Goal: Information Seeking & Learning: Learn about a topic

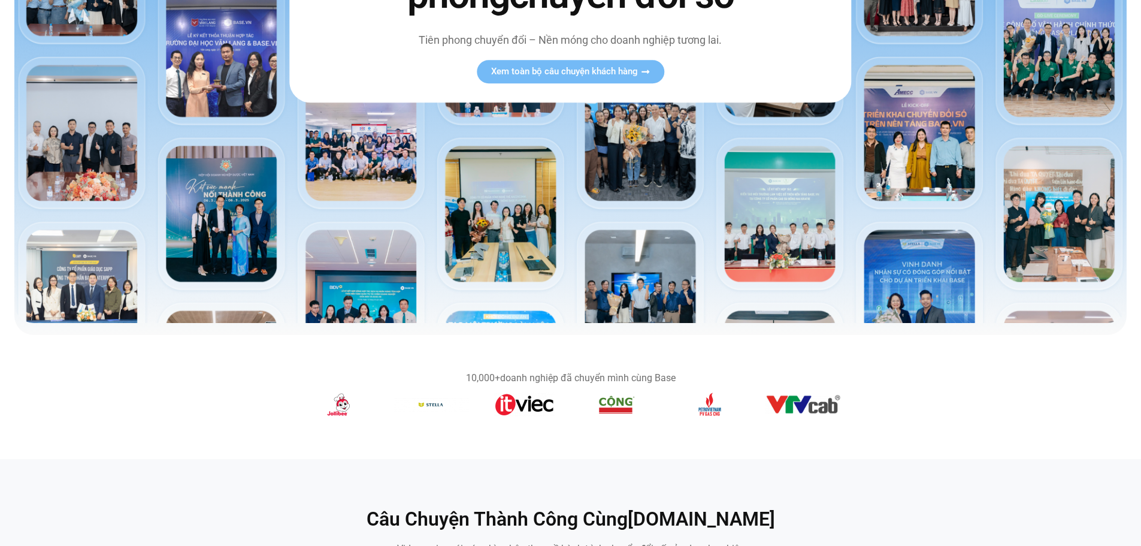
scroll to position [299, 0]
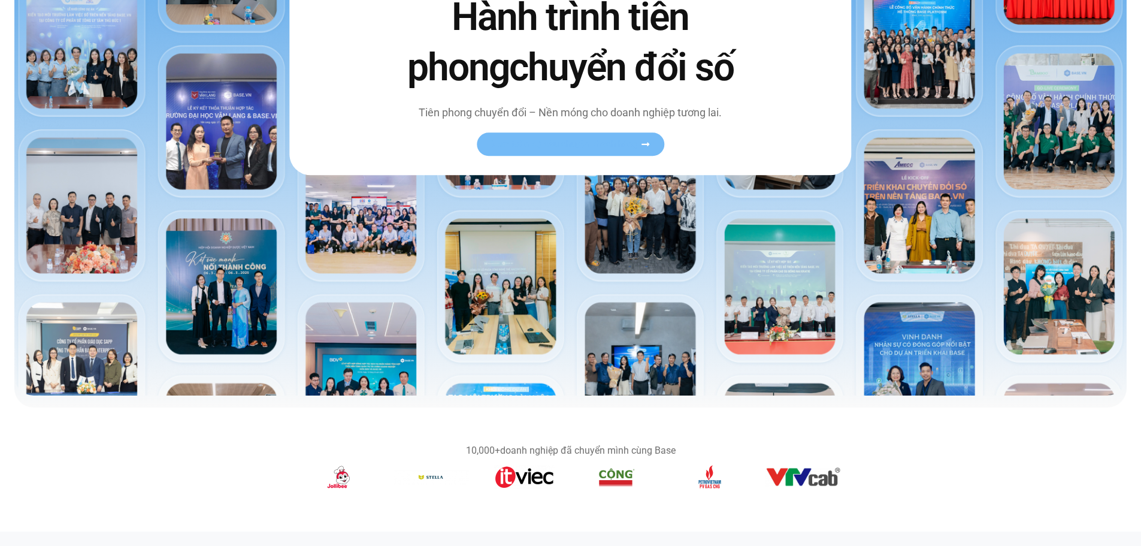
click at [649, 145] on icon at bounding box center [645, 144] width 8 height 4
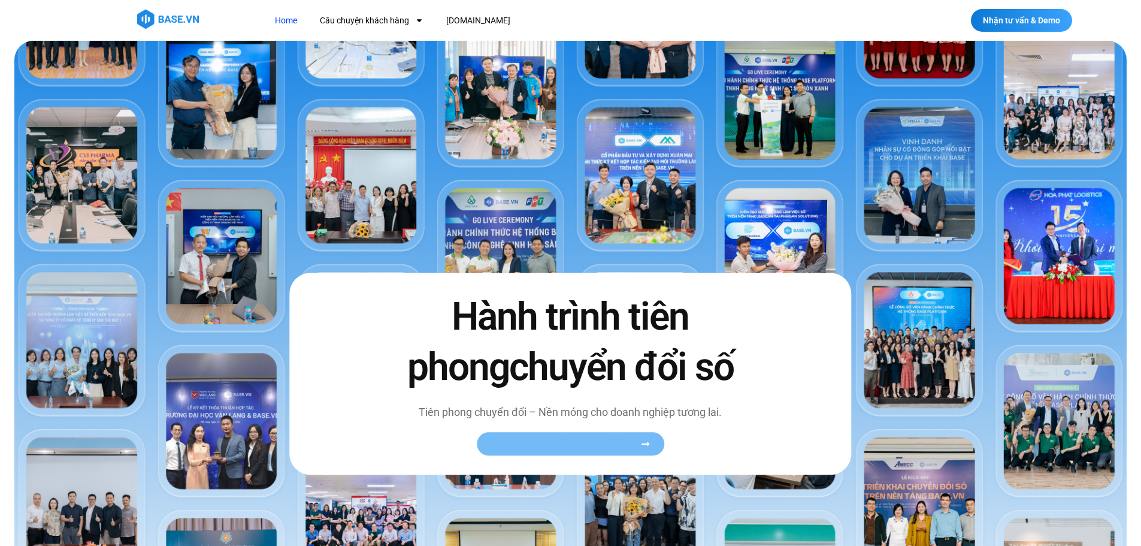
click at [617, 448] on span "Xem toàn bộ câu chuyện khách hàng" at bounding box center [564, 443] width 147 height 9
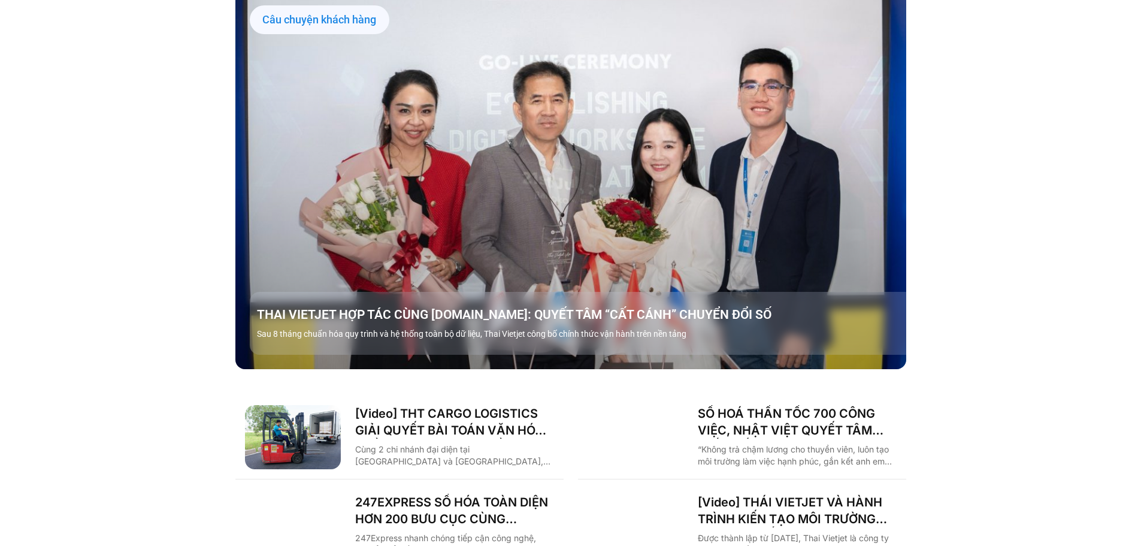
scroll to position [1318, 0]
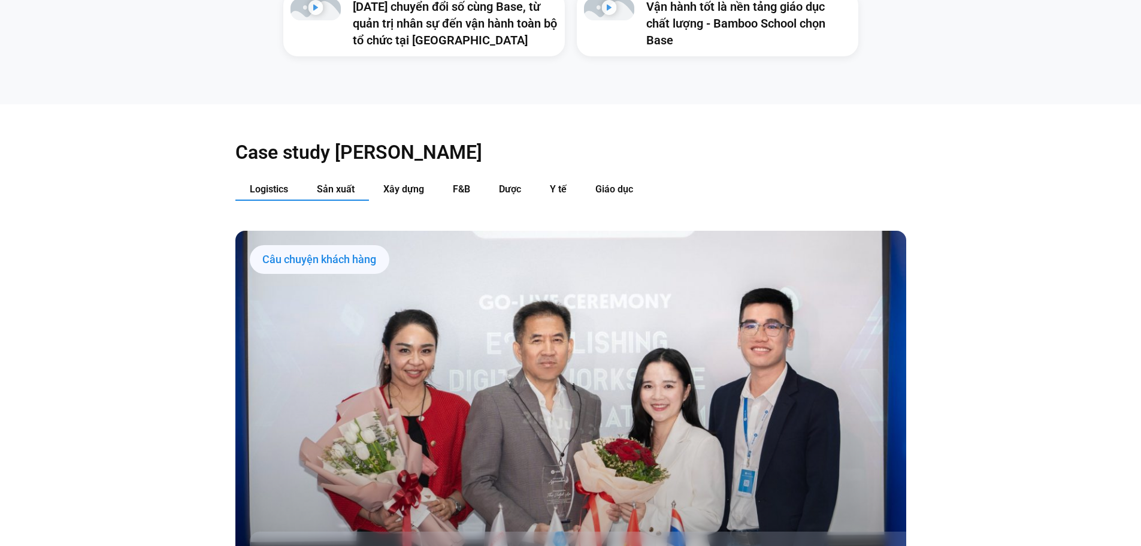
click at [333, 183] on span "Sản xuất" at bounding box center [336, 188] width 38 height 11
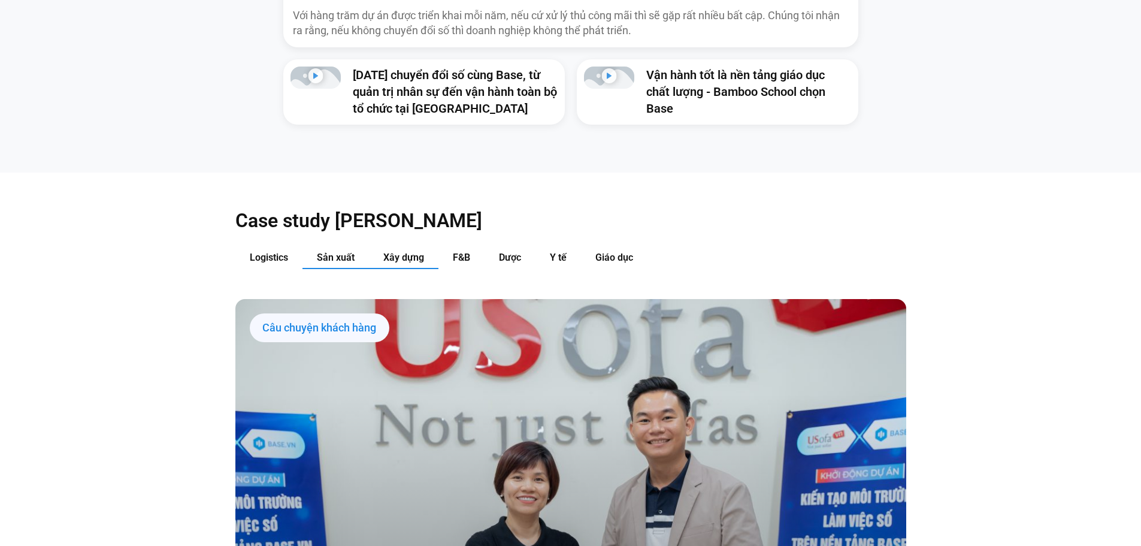
scroll to position [1198, 0]
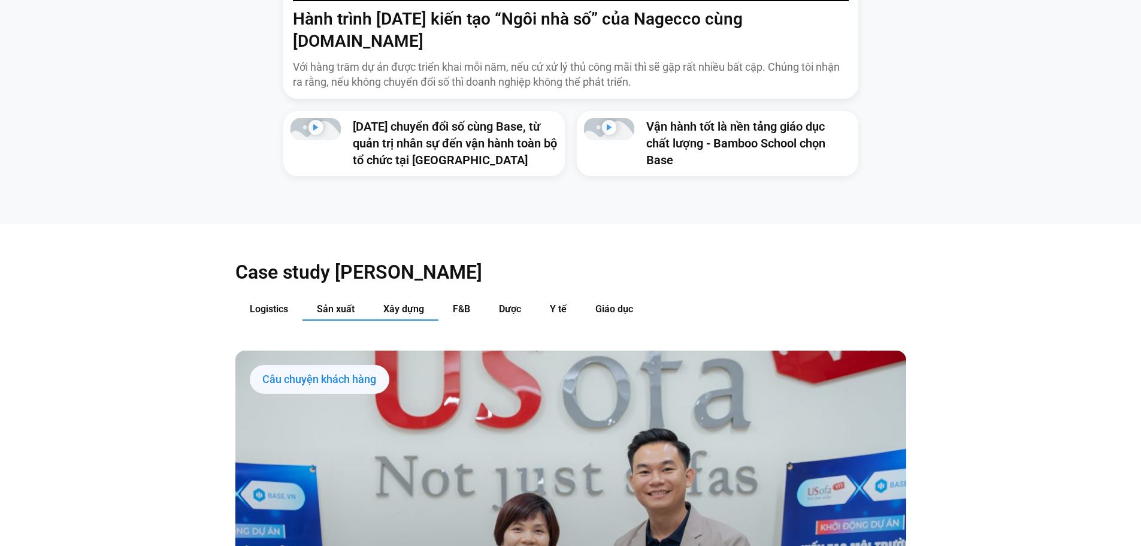
click at [413, 303] on span "Xây dựng" at bounding box center [403, 308] width 41 height 11
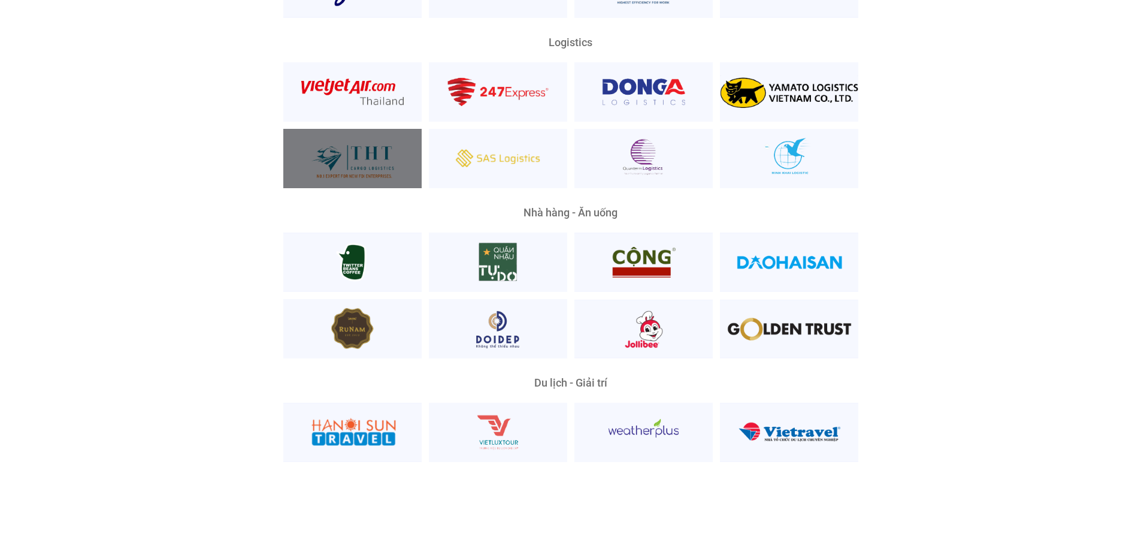
scroll to position [3114, 0]
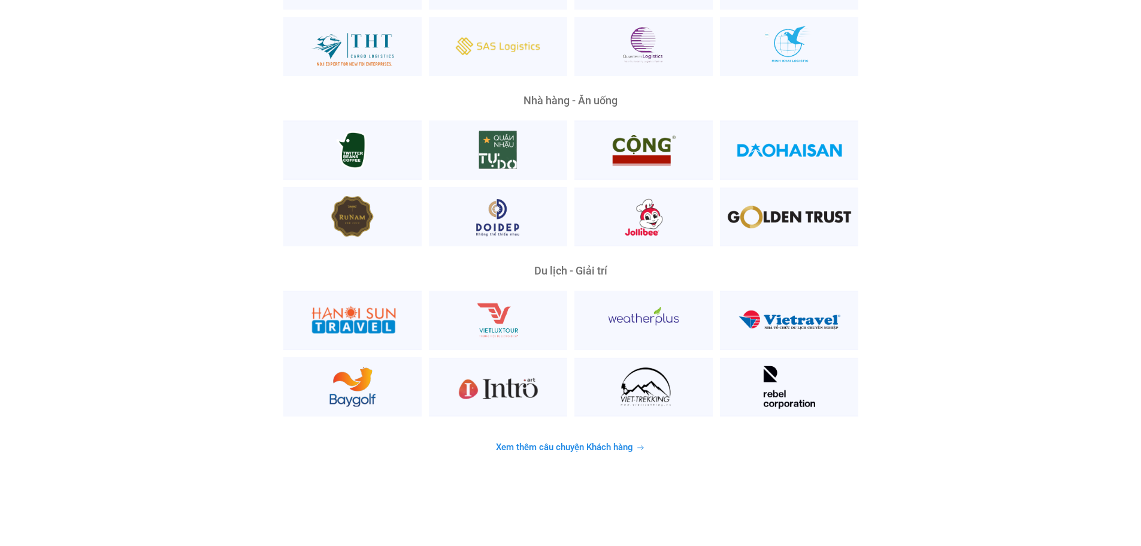
click at [589, 443] on span "Xem thêm câu chuyện Khách hàng" at bounding box center [564, 447] width 137 height 9
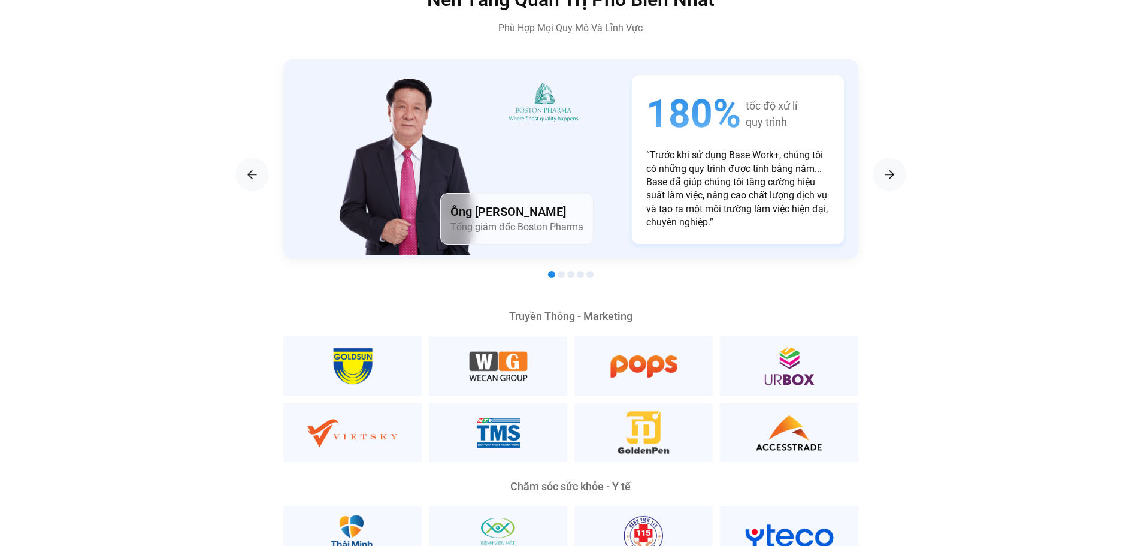
scroll to position [2156, 0]
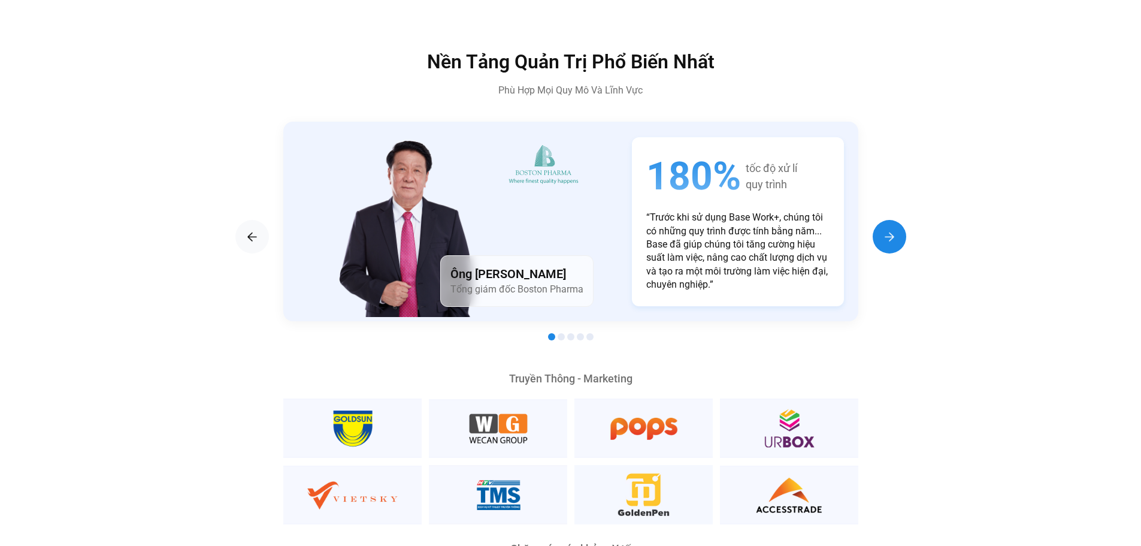
click at [891, 229] on img "Next slide" at bounding box center [889, 236] width 14 height 14
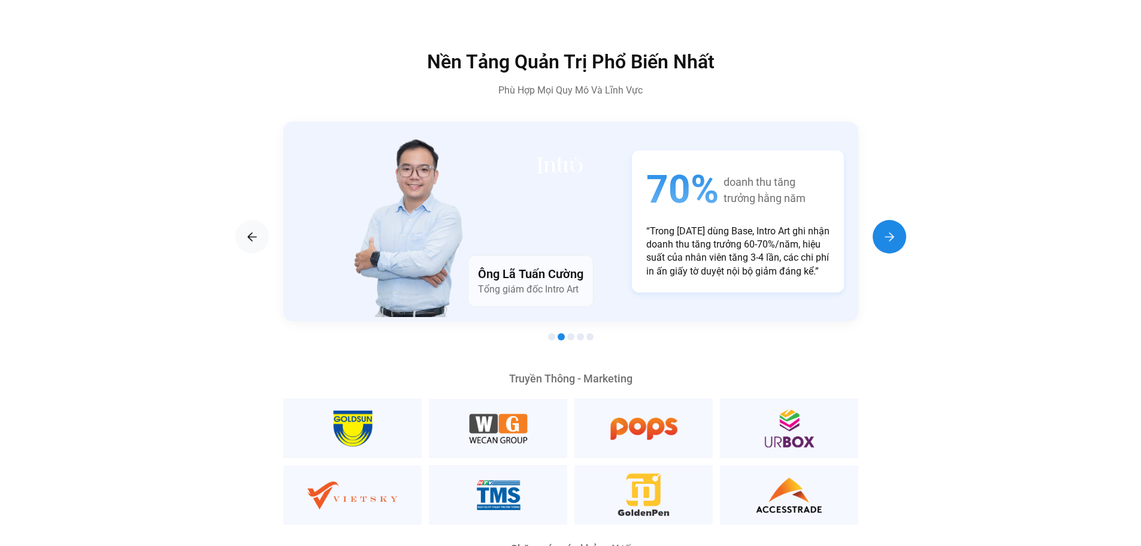
click at [891, 229] on img "Next slide" at bounding box center [889, 236] width 14 height 14
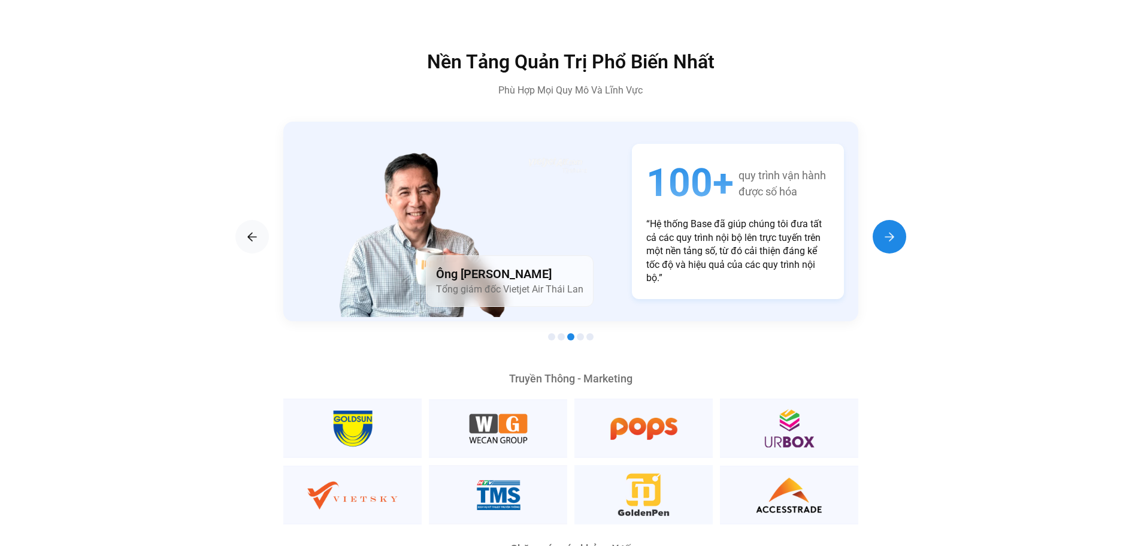
click at [889, 229] on img "Next slide" at bounding box center [889, 236] width 14 height 14
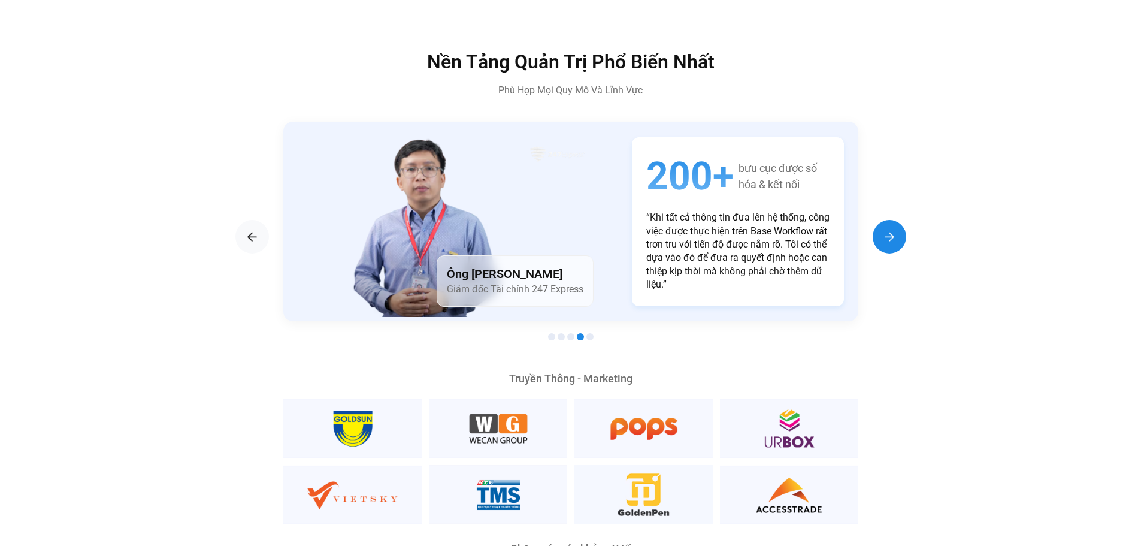
click at [889, 229] on img "Next slide" at bounding box center [889, 236] width 14 height 14
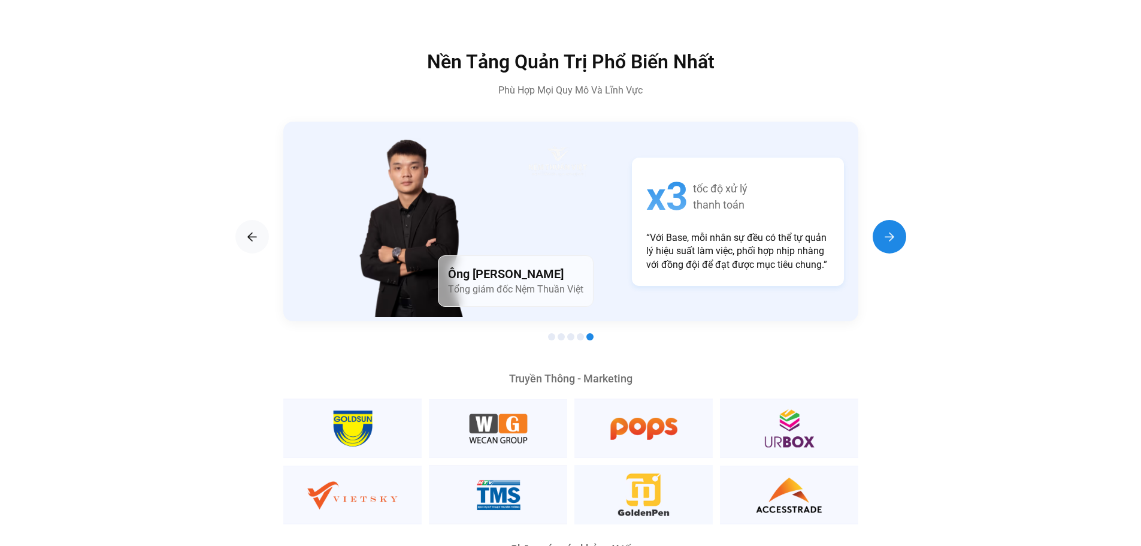
click at [889, 229] on img "Next slide" at bounding box center [889, 236] width 14 height 14
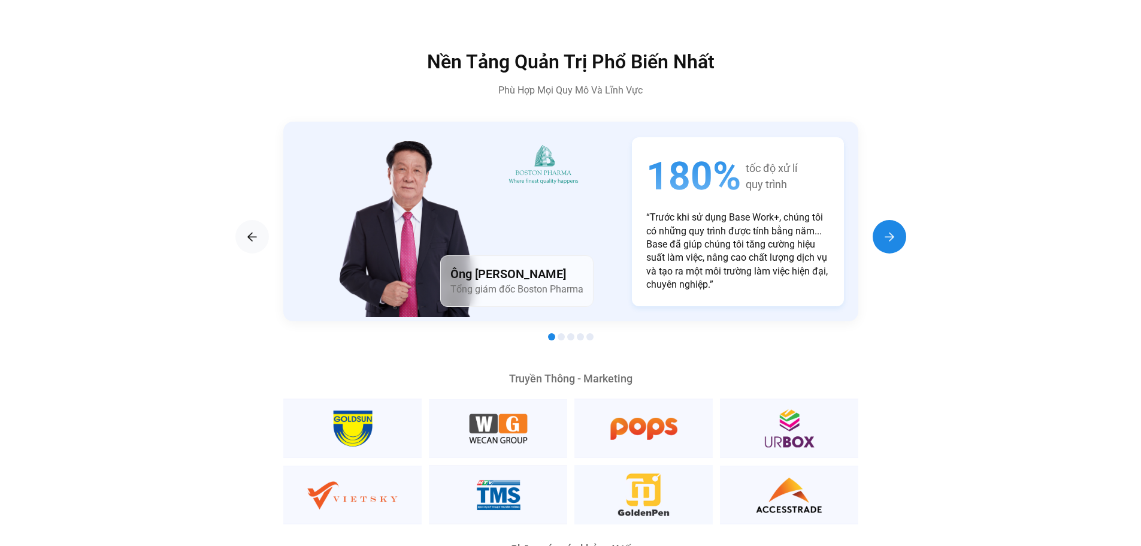
click at [889, 229] on img "Next slide" at bounding box center [889, 236] width 14 height 14
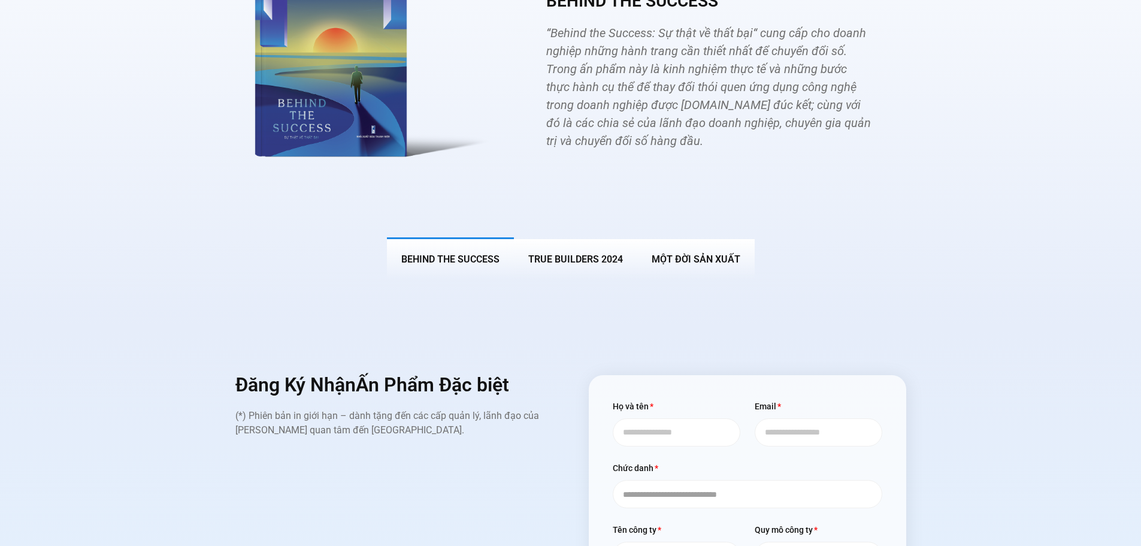
scroll to position [4612, 0]
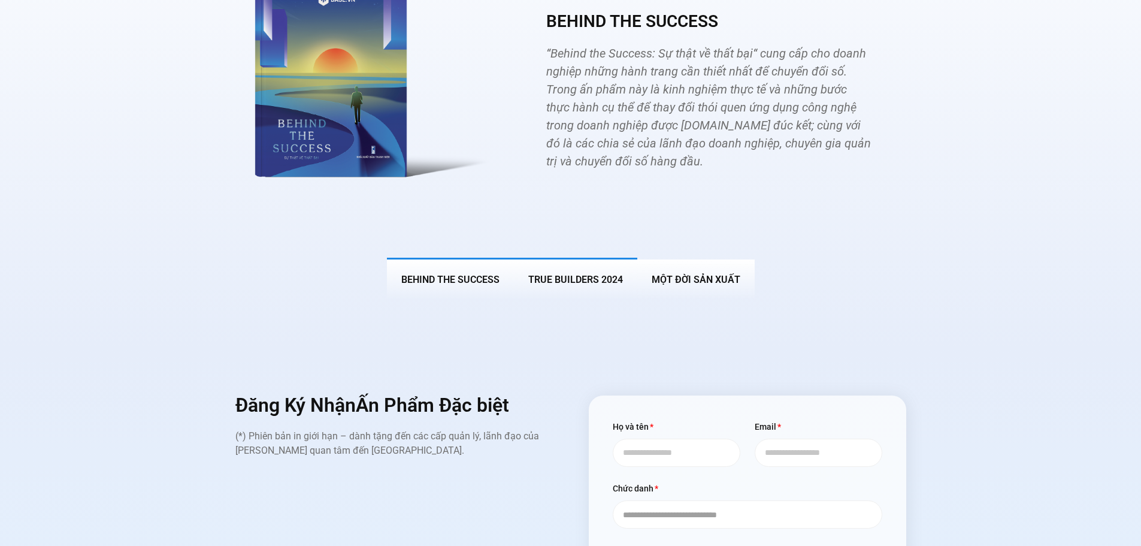
click at [578, 274] on span "True Builders 2024" at bounding box center [575, 279] width 95 height 11
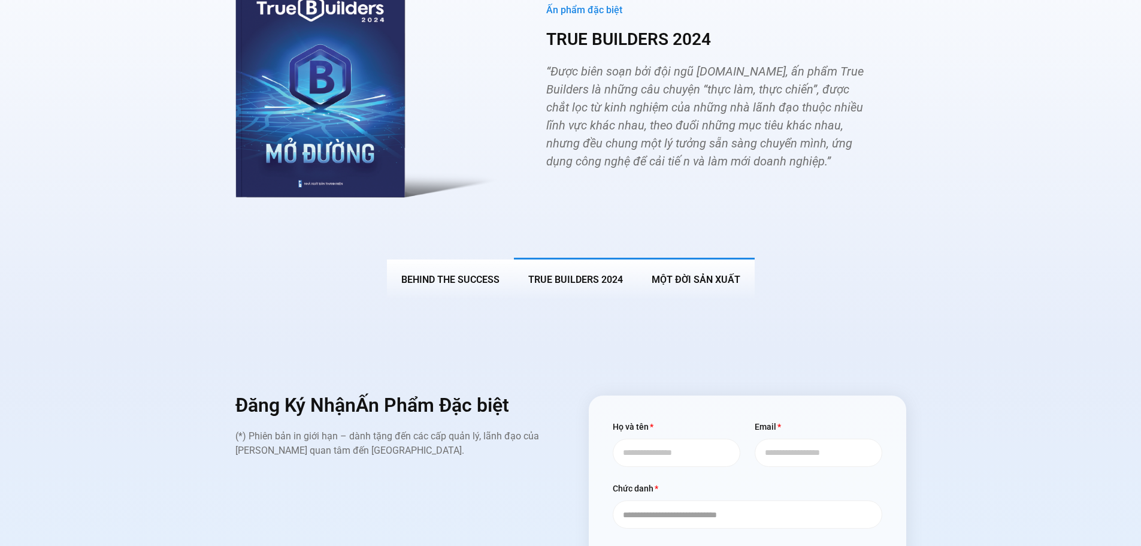
click at [697, 274] on span "MỘT ĐỜI SẢN XUẤT" at bounding box center [696, 279] width 89 height 11
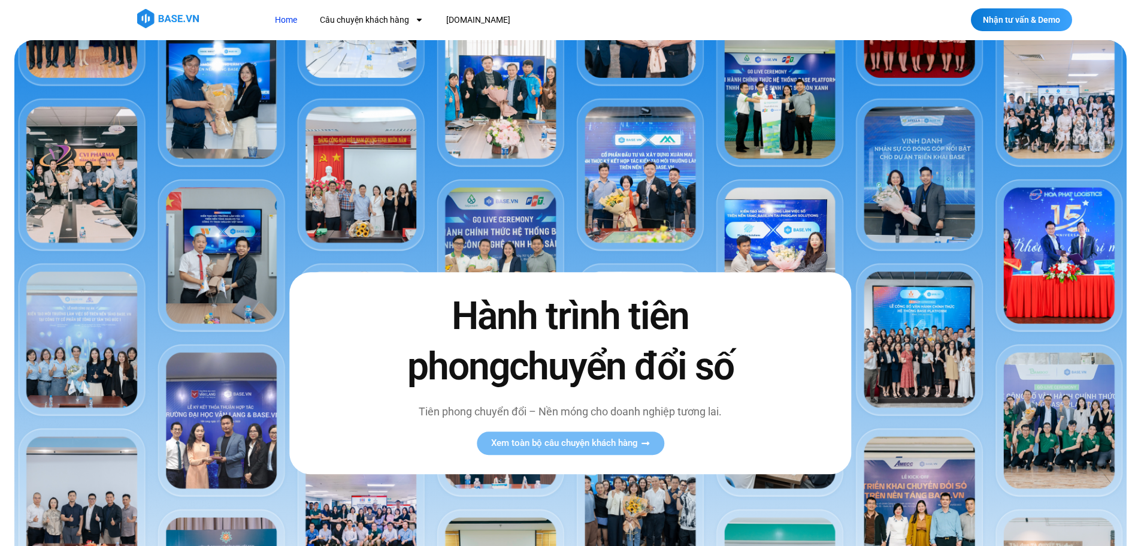
scroll to position [0, 0]
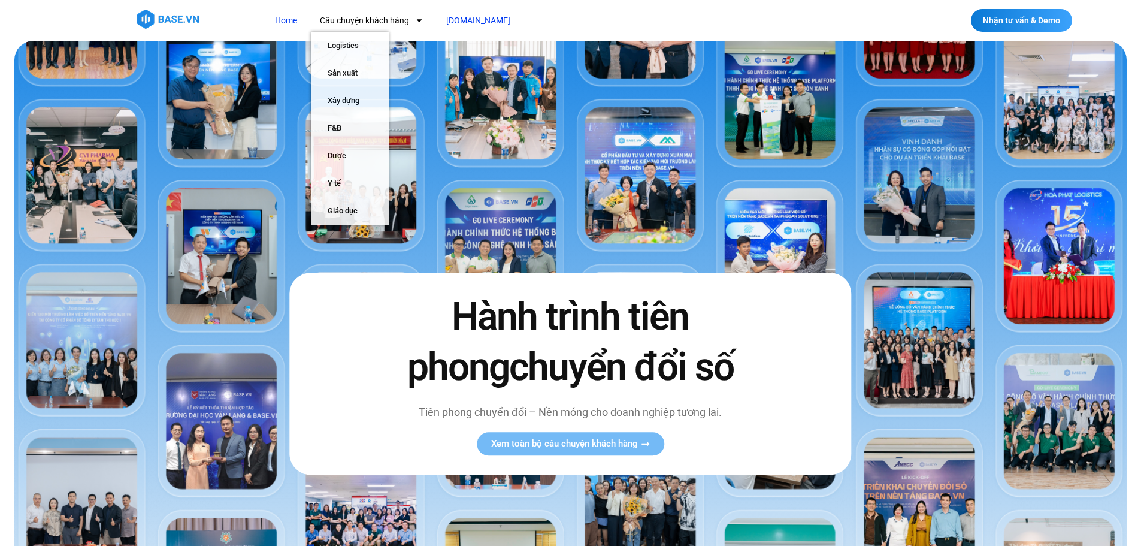
click at [466, 25] on link "[DOMAIN_NAME]" at bounding box center [478, 21] width 82 height 22
click at [285, 21] on link "Home" at bounding box center [286, 21] width 40 height 22
